Goal: Task Accomplishment & Management: Manage account settings

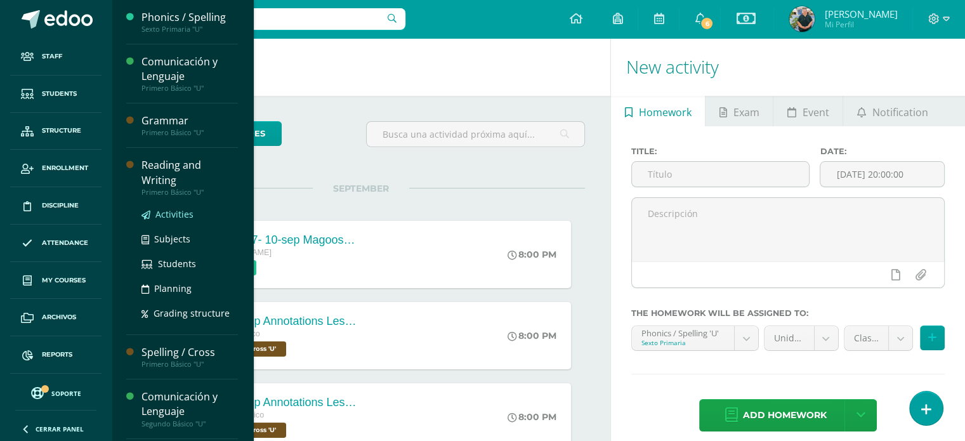
click at [182, 214] on span "Activities" at bounding box center [174, 214] width 38 height 12
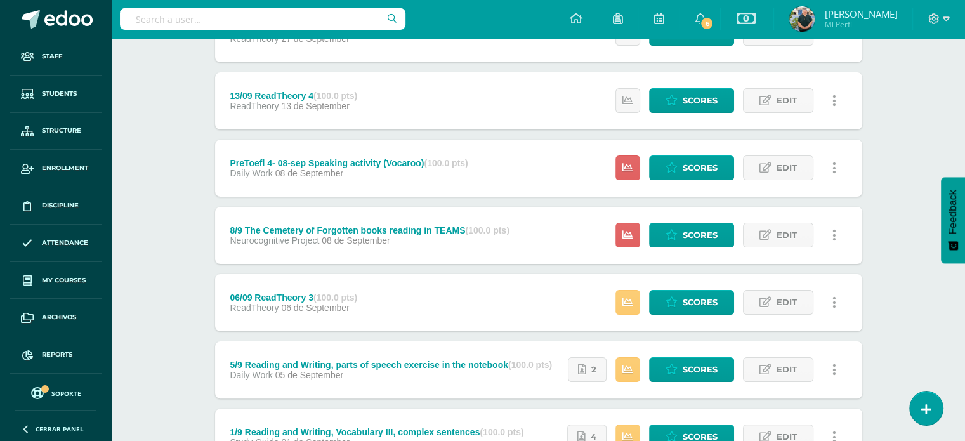
scroll to position [198, 0]
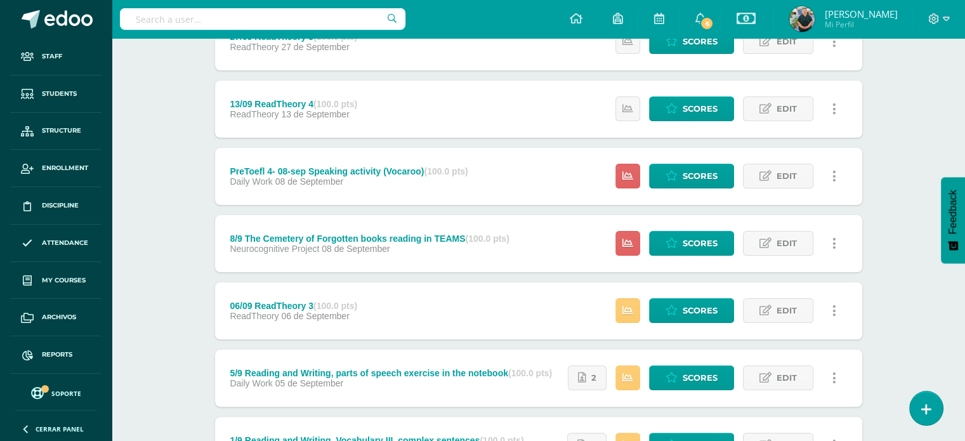
click at [316, 179] on span "08 de September" at bounding box center [309, 181] width 68 height 10
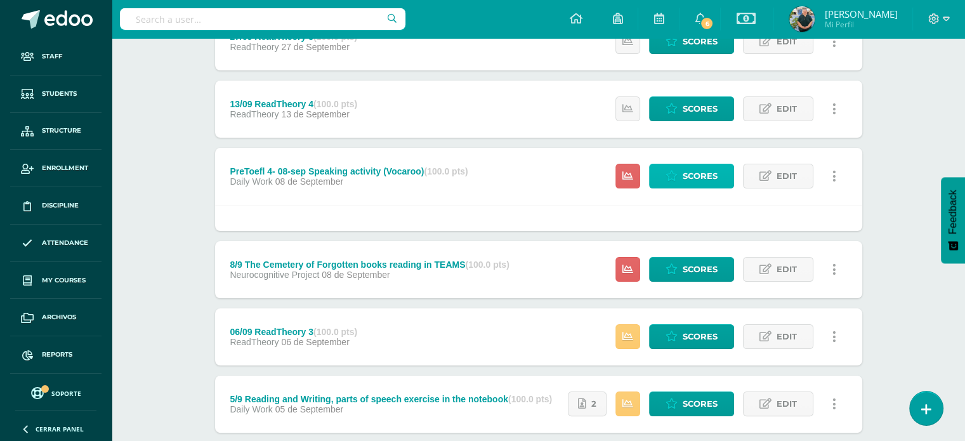
click at [671, 183] on link "Scores" at bounding box center [691, 176] width 85 height 25
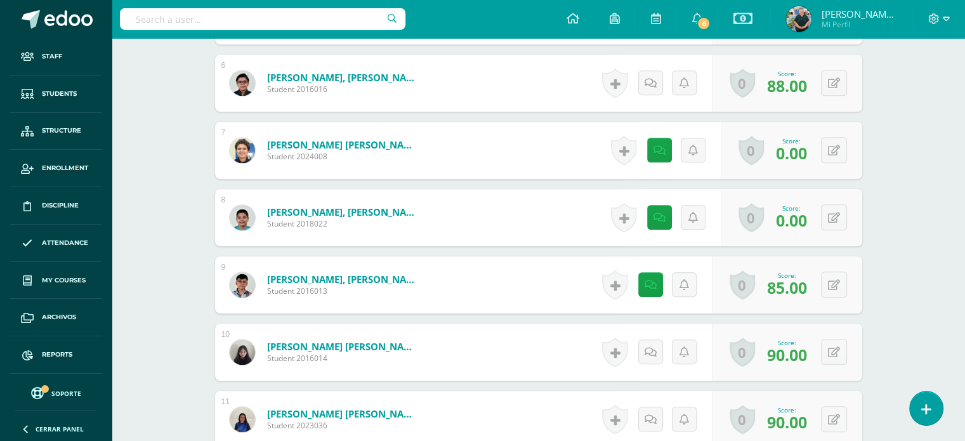
scroll to position [732, 0]
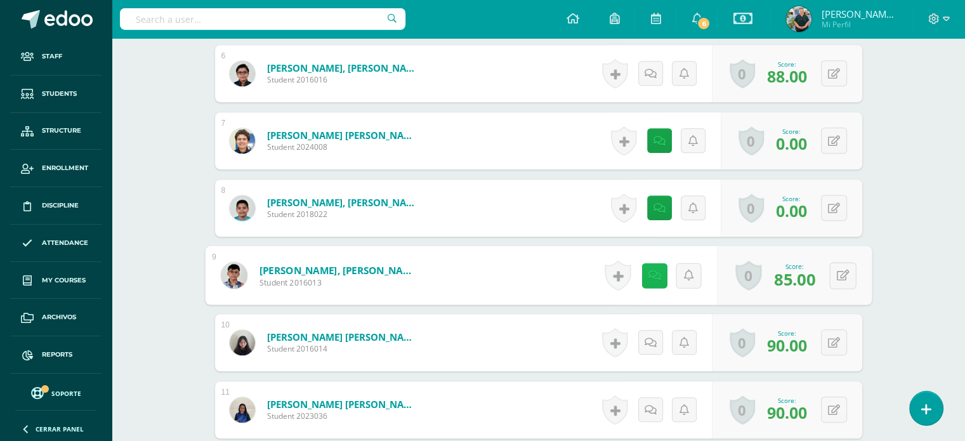
click at [646, 271] on link at bounding box center [653, 275] width 25 height 25
click at [883, 266] on div "¿Estás seguro que quieres eliminar esta actividad? Esto borrará la actividad y …" at bounding box center [539, 22] width 698 height 1257
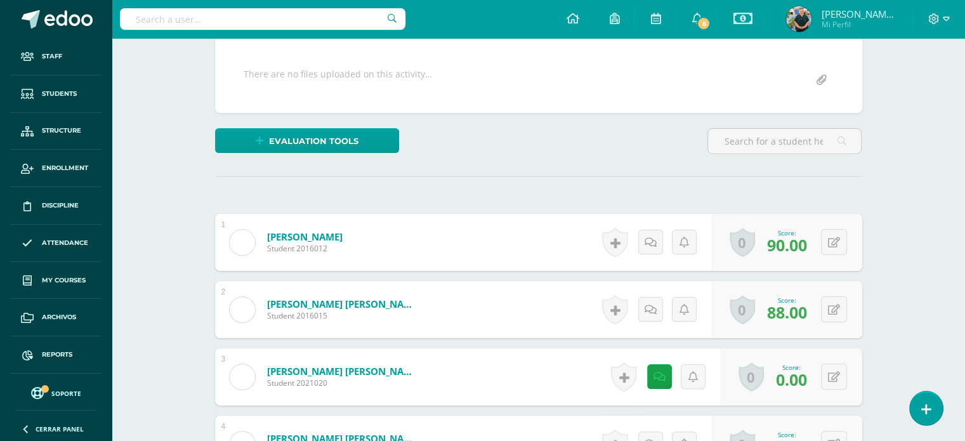
scroll to position [285, 0]
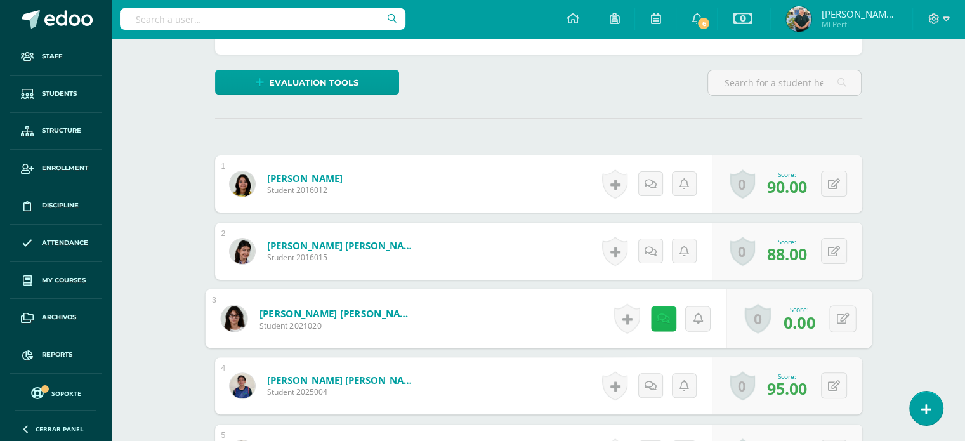
click at [664, 316] on icon at bounding box center [662, 318] width 13 height 11
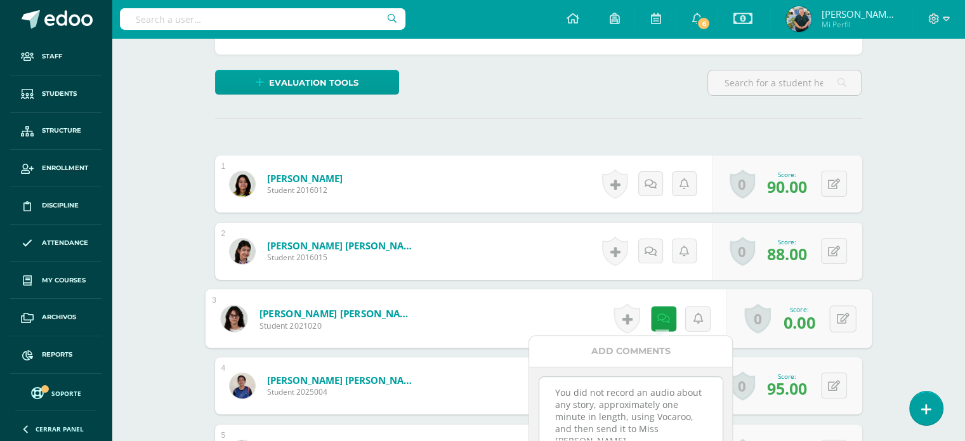
click at [893, 306] on div "Reading and Writing Primero Básico "U" Herramientas Detalle de asistencias Acti…" at bounding box center [538, 425] width 853 height 1345
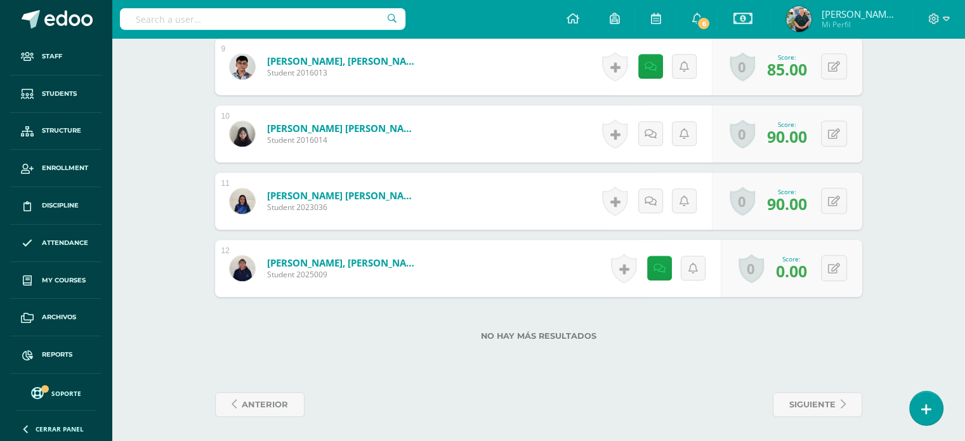
scroll to position [941, 0]
click at [829, 263] on button at bounding box center [834, 267] width 26 height 26
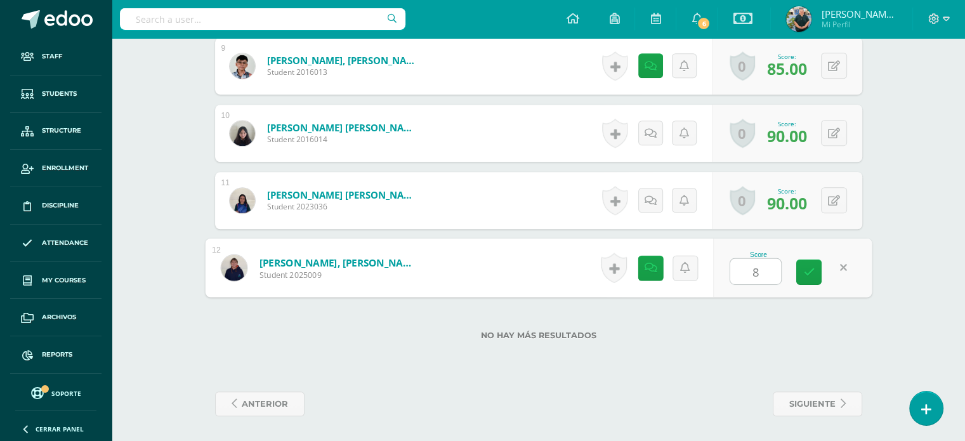
type input "85"
click at [641, 264] on link at bounding box center [653, 267] width 25 height 25
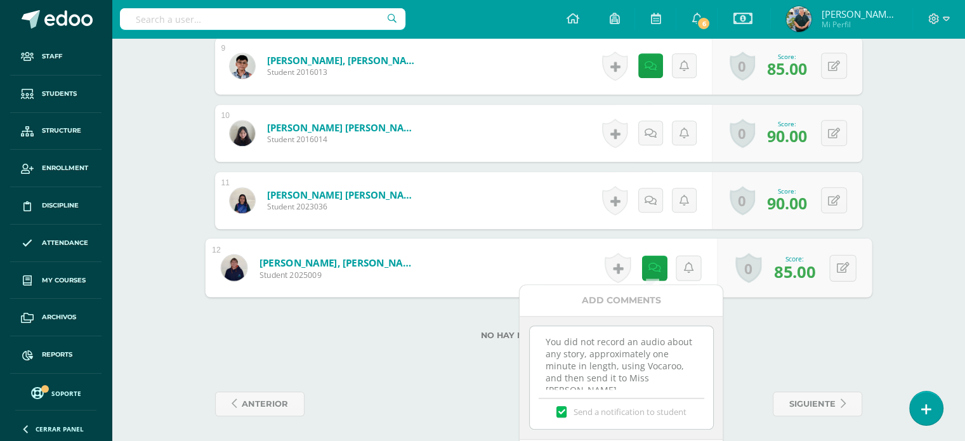
click at [542, 341] on textarea "You did not record an audio about any story, approximately one minute in length…" at bounding box center [621, 357] width 183 height 63
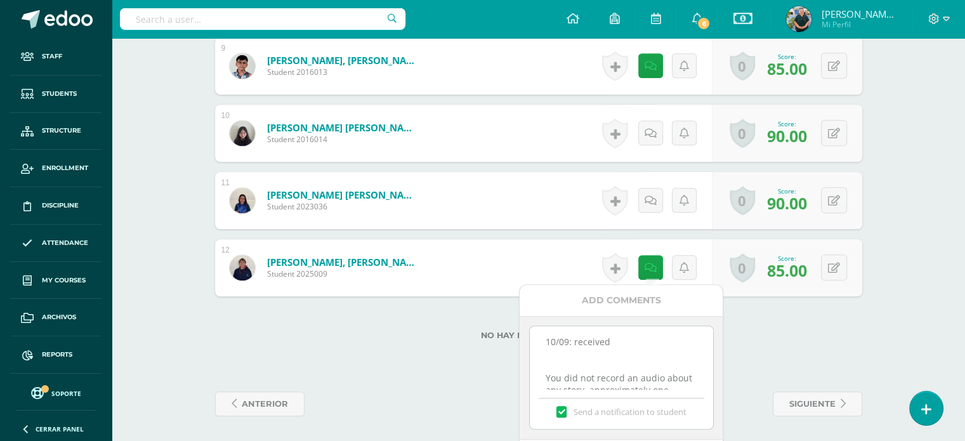
type textarea "10/09: received You did not record an audio about any story, approximately one …"
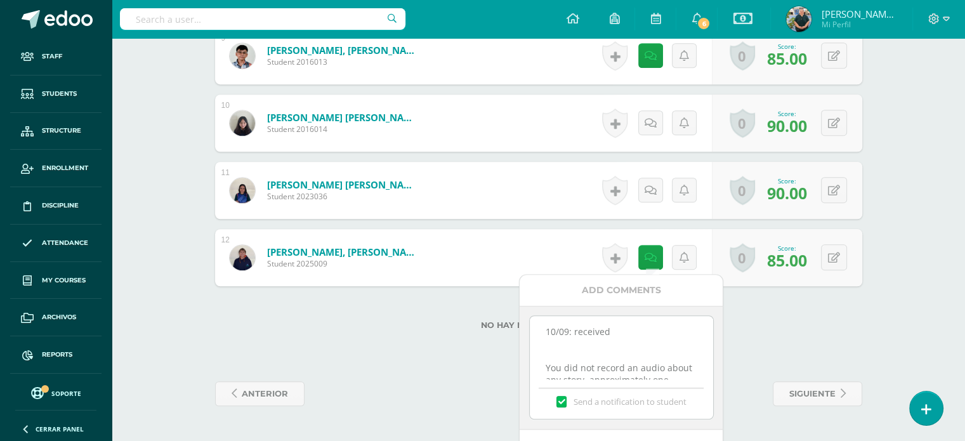
scroll to position [987, 0]
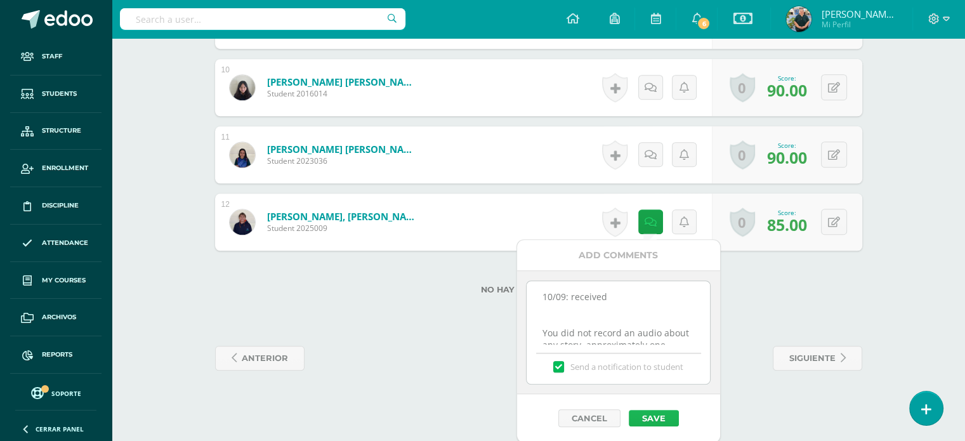
click at [640, 414] on button "Save" at bounding box center [653, 418] width 50 height 16
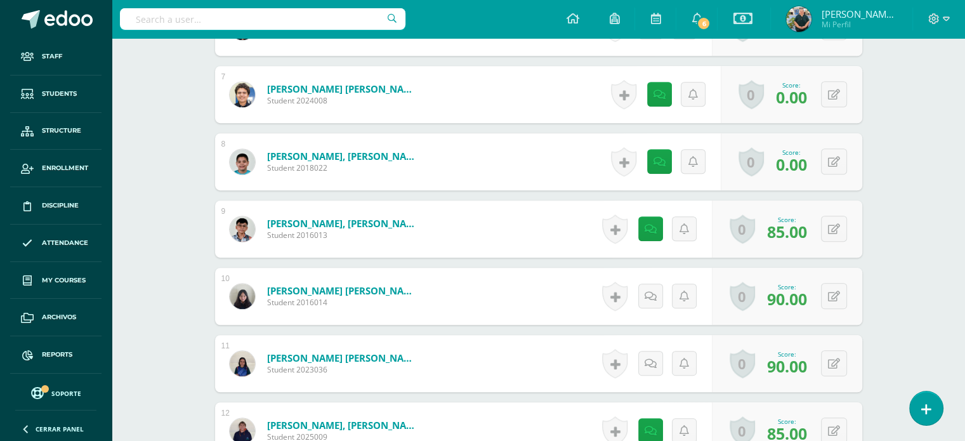
scroll to position [771, 0]
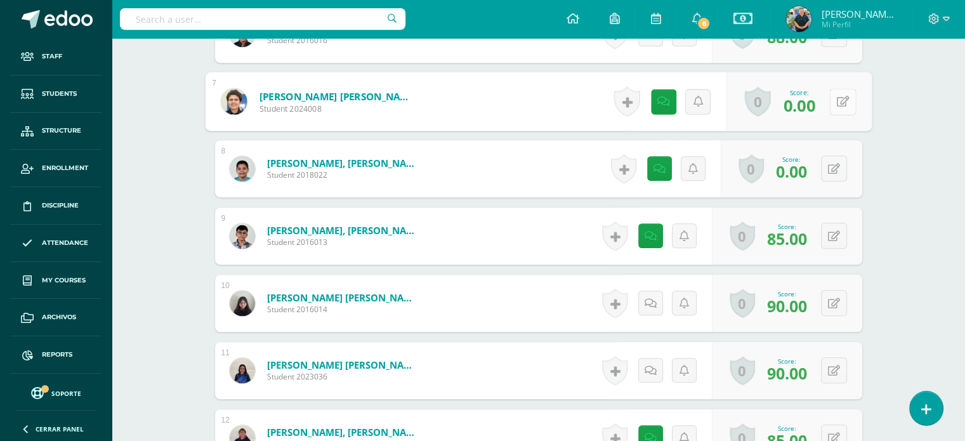
click at [836, 100] on icon at bounding box center [842, 101] width 13 height 11
type input "80"
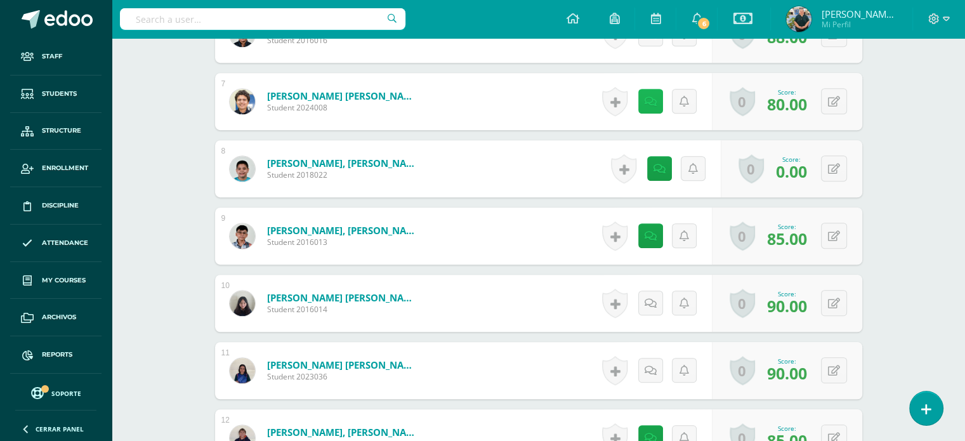
click at [644, 99] on link at bounding box center [650, 101] width 25 height 25
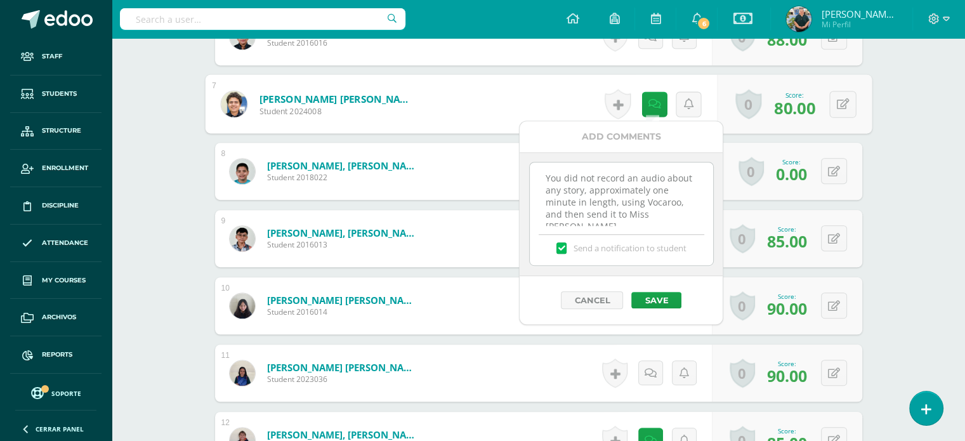
scroll to position [767, 0]
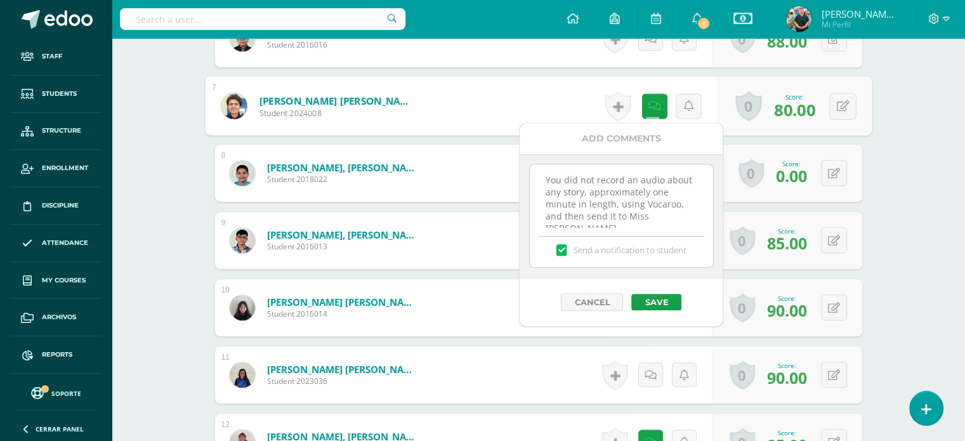
click at [540, 167] on textarea "You did not record an audio about any story, approximately one minute in length…" at bounding box center [621, 195] width 183 height 63
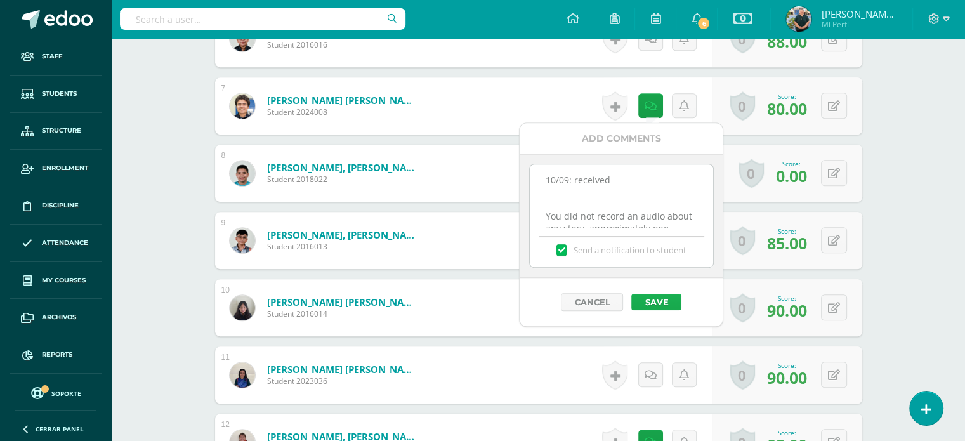
type textarea "10/09: received You did not record an audio about any story, approximately one …"
click at [651, 301] on button "Save" at bounding box center [656, 302] width 50 height 16
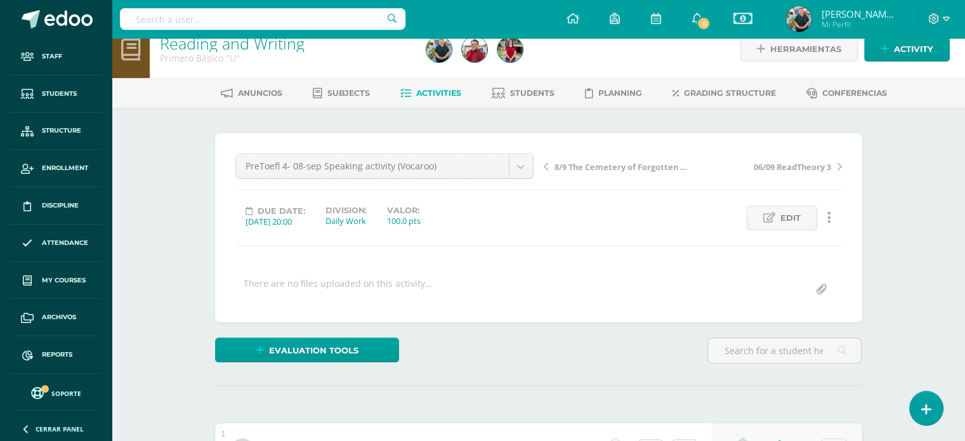
scroll to position [0, 0]
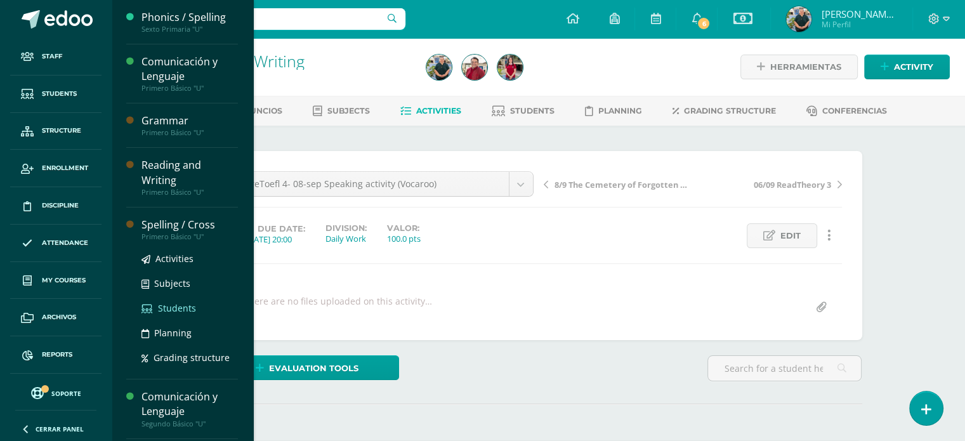
click at [153, 306] on link "Students" at bounding box center [189, 308] width 96 height 15
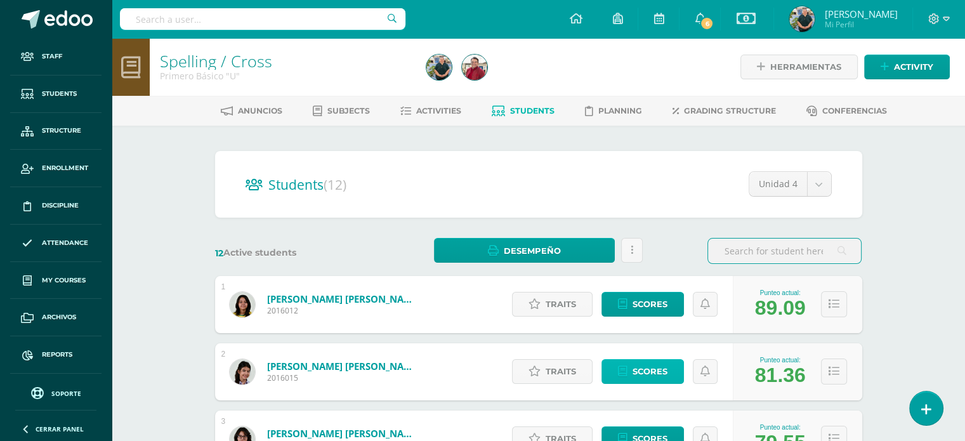
click at [643, 372] on span "Scores" at bounding box center [649, 371] width 35 height 23
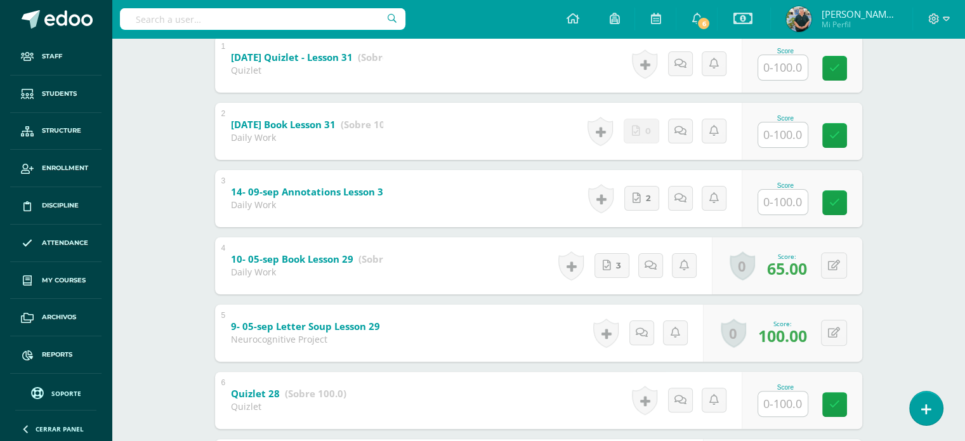
scroll to position [301, 0]
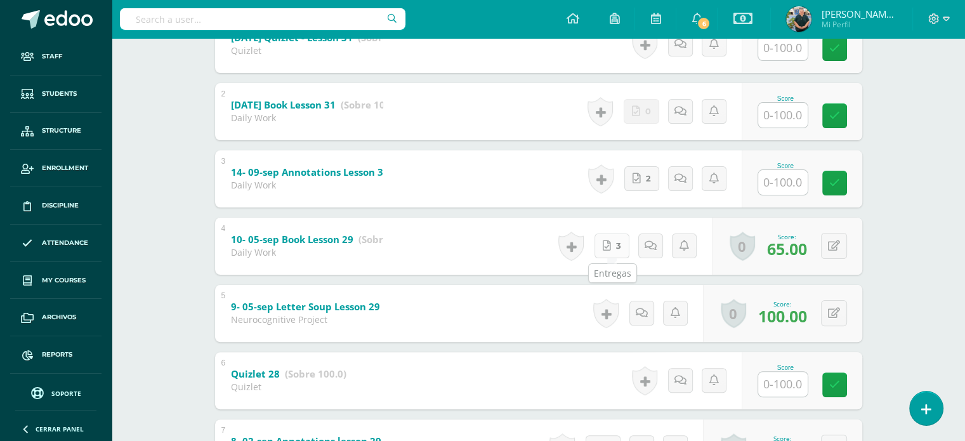
click at [605, 244] on icon at bounding box center [606, 245] width 8 height 11
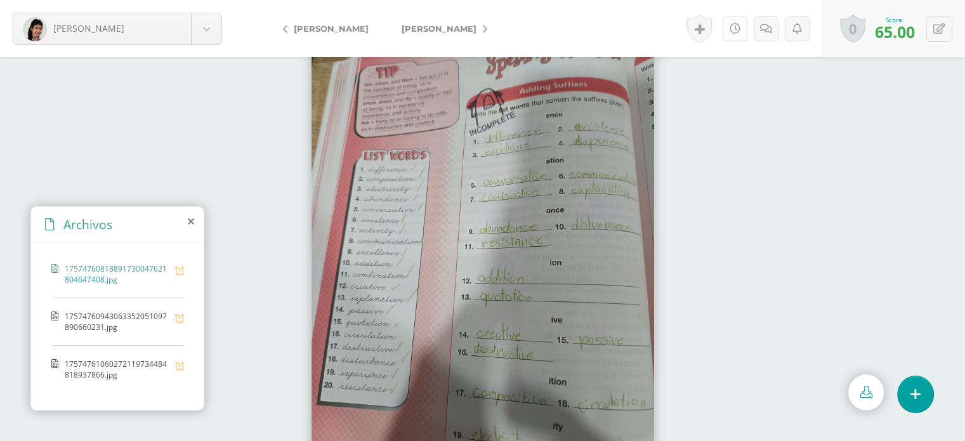
click at [736, 32] on icon at bounding box center [734, 28] width 11 height 11
